Goal: Find contact information: Find contact information

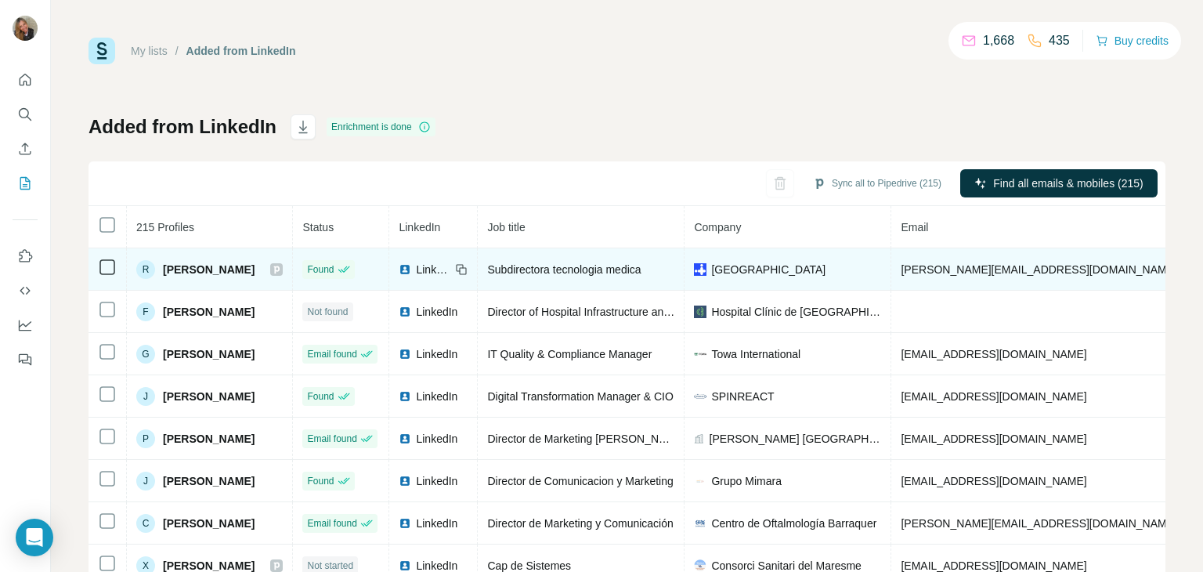
click at [1065, 276] on td "[PERSON_NAME][EMAIL_ADDRESS][DOMAIN_NAME]" at bounding box center [1038, 269] width 295 height 42
click at [1069, 266] on span "[PERSON_NAME][EMAIL_ADDRESS][DOMAIN_NAME]" at bounding box center [1039, 269] width 276 height 13
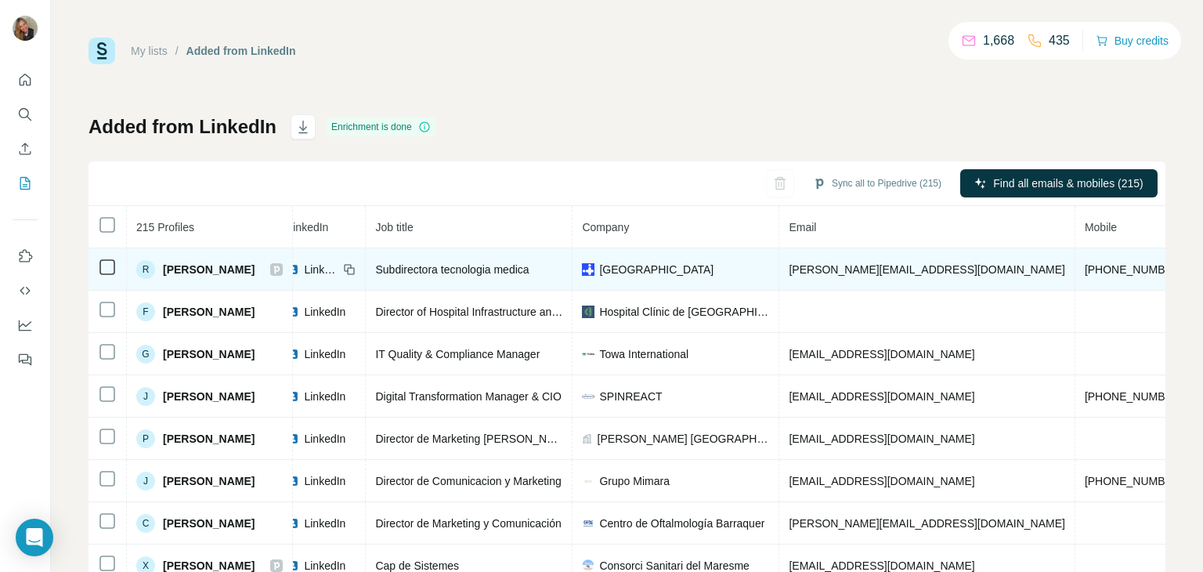
scroll to position [0, 125]
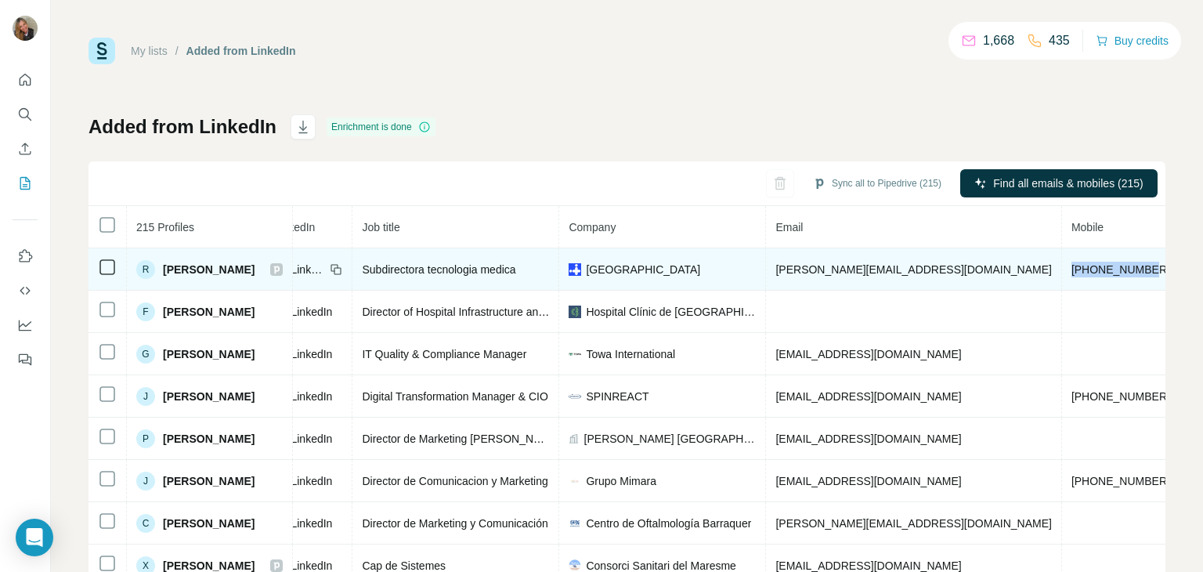
drag, startPoint x: 1079, startPoint y: 263, endPoint x: 991, endPoint y: 281, distance: 90.3
click at [1062, 281] on td "[PHONE_NUMBER]" at bounding box center [1121, 269] width 118 height 42
copy span "[PHONE_NUMBER]"
click at [950, 269] on span "[PERSON_NAME][EMAIL_ADDRESS][DOMAIN_NAME]" at bounding box center [913, 269] width 276 height 13
drag, startPoint x: 978, startPoint y: 268, endPoint x: 815, endPoint y: 257, distance: 164.1
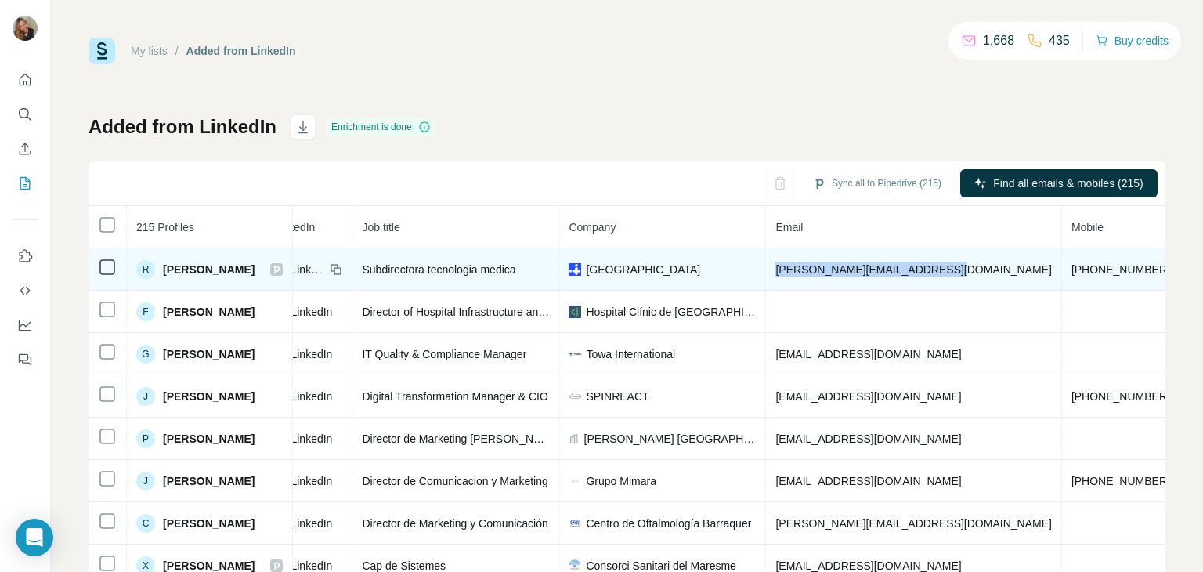
click at [815, 257] on td "[PERSON_NAME][EMAIL_ADDRESS][DOMAIN_NAME]" at bounding box center [913, 269] width 295 height 42
copy span "[PERSON_NAME][EMAIL_ADDRESS][DOMAIN_NAME]"
drag, startPoint x: 1075, startPoint y: 269, endPoint x: 995, endPoint y: 269, distance: 79.9
click at [1072, 269] on span "[PHONE_NUMBER]" at bounding box center [1121, 269] width 99 height 13
copy span "[PHONE_NUMBER]"
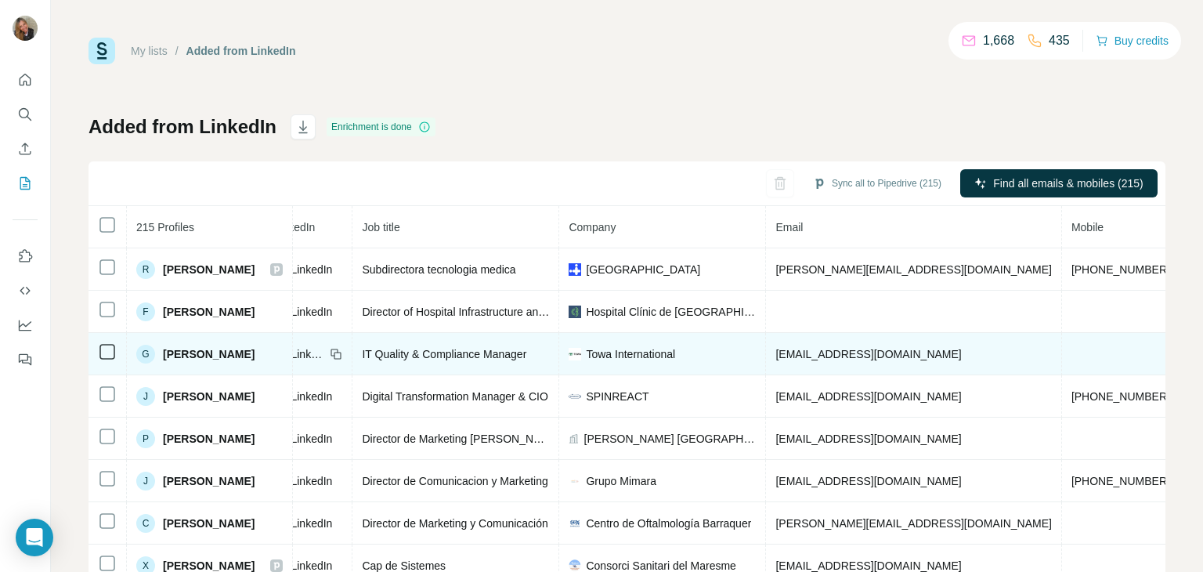
click at [1062, 335] on td at bounding box center [1121, 354] width 118 height 42
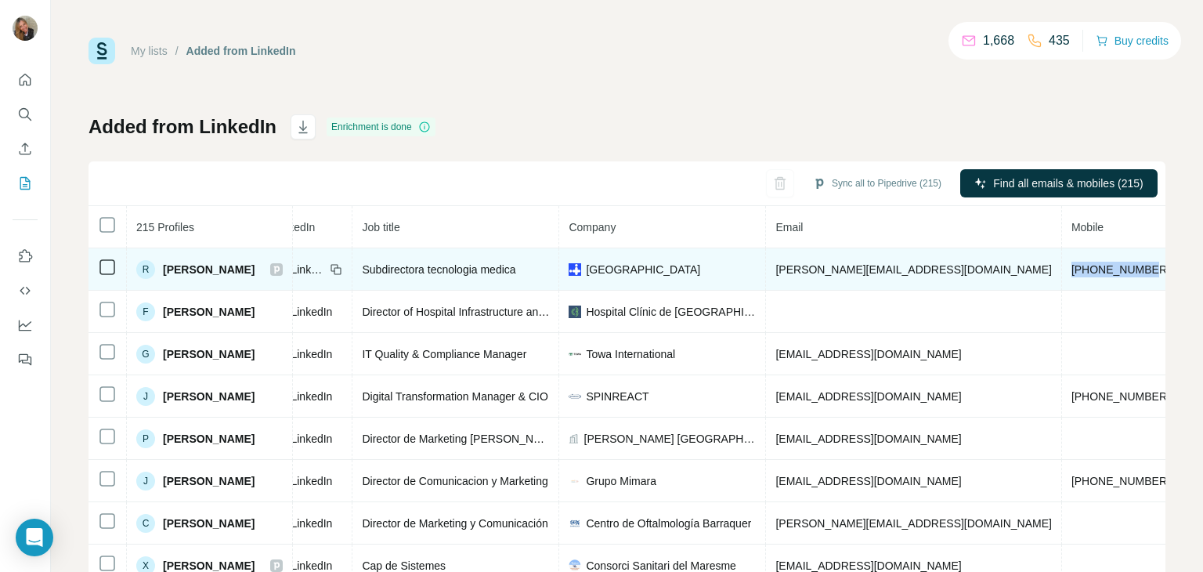
drag, startPoint x: 1085, startPoint y: 265, endPoint x: 994, endPoint y: 269, distance: 91.0
click at [1062, 269] on td "[PHONE_NUMBER]" at bounding box center [1121, 269] width 118 height 42
copy span "[PHONE_NUMBER]"
